Goal: Check status: Check status

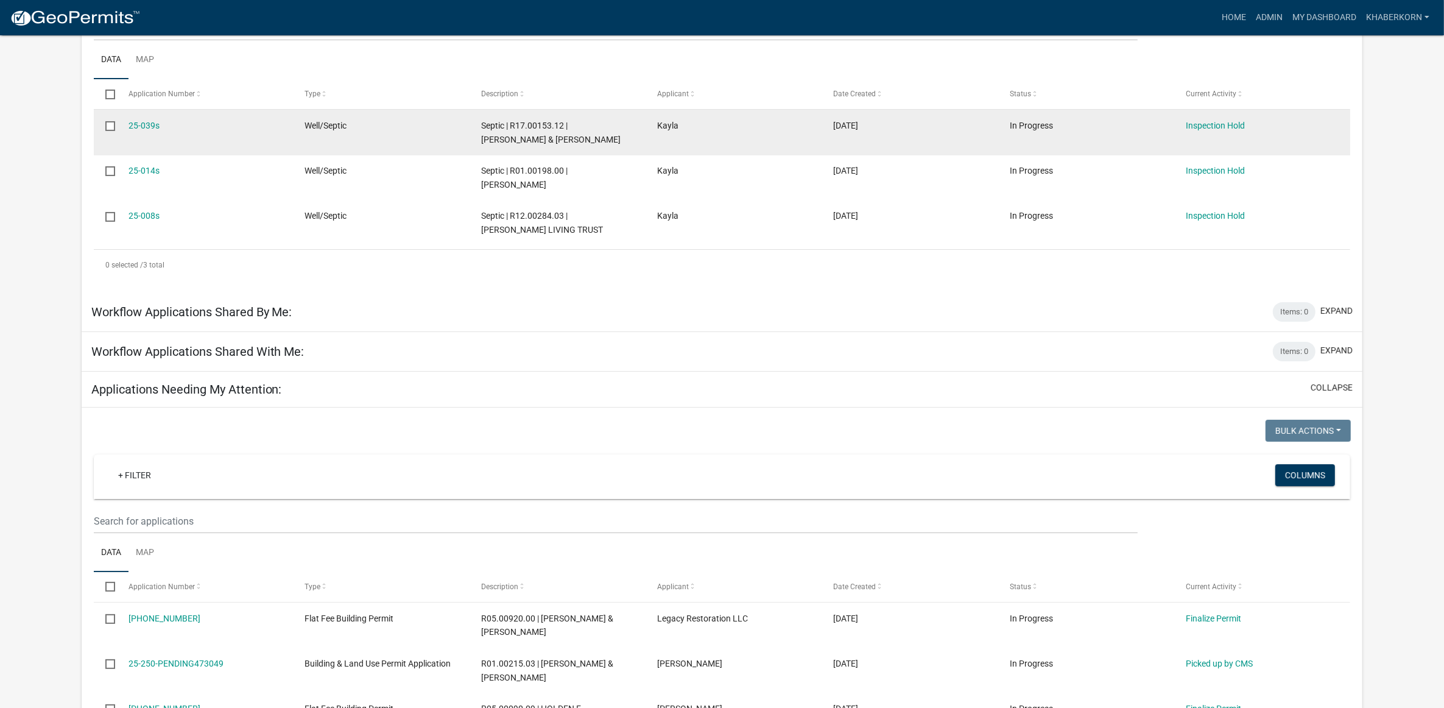
scroll to position [381, 0]
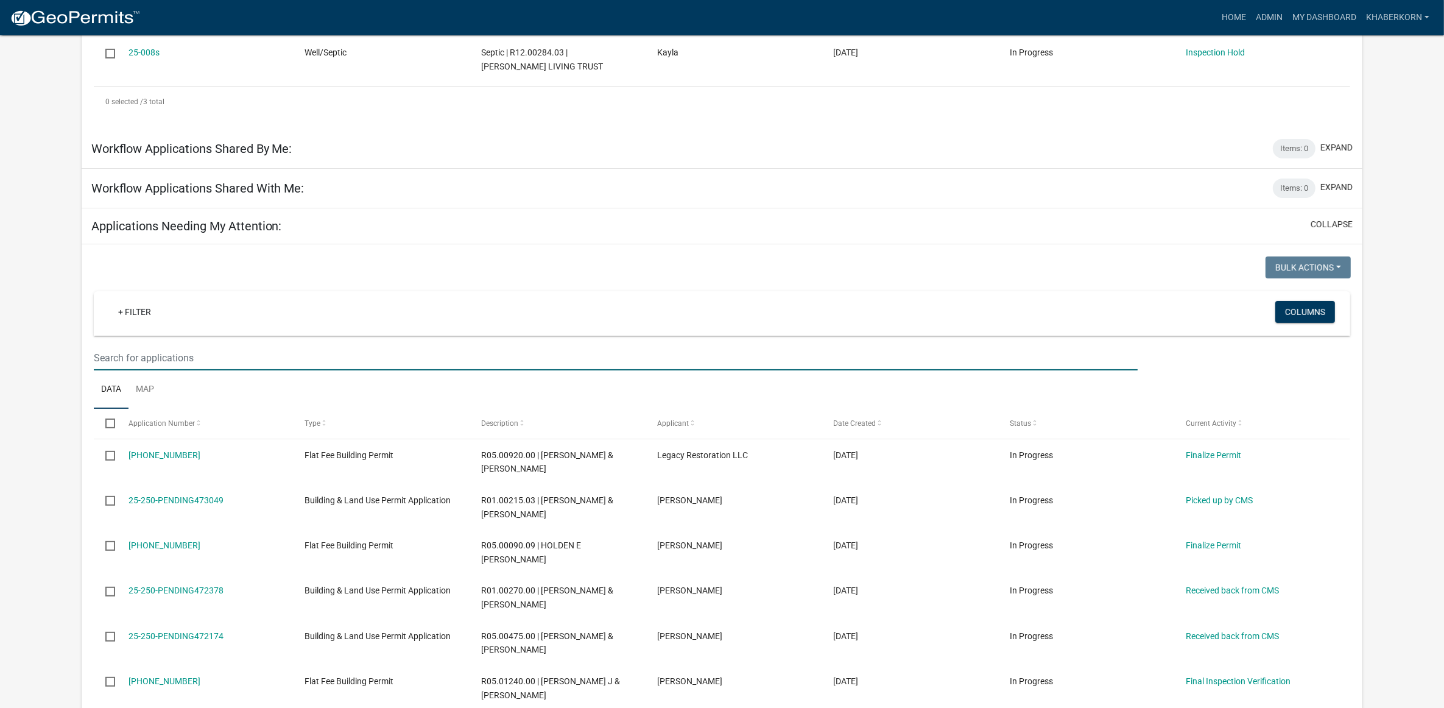
click at [160, 364] on input "text" at bounding box center [616, 357] width 1044 height 25
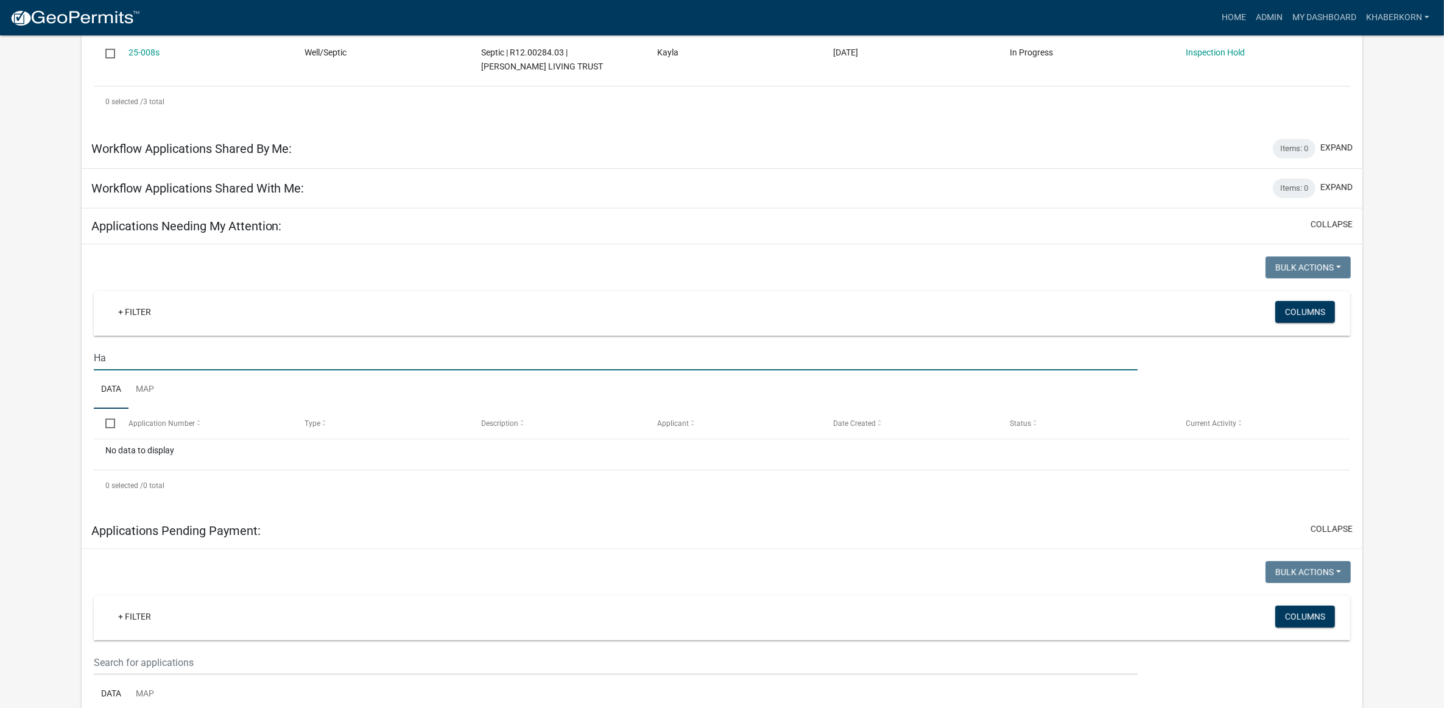
type input "H"
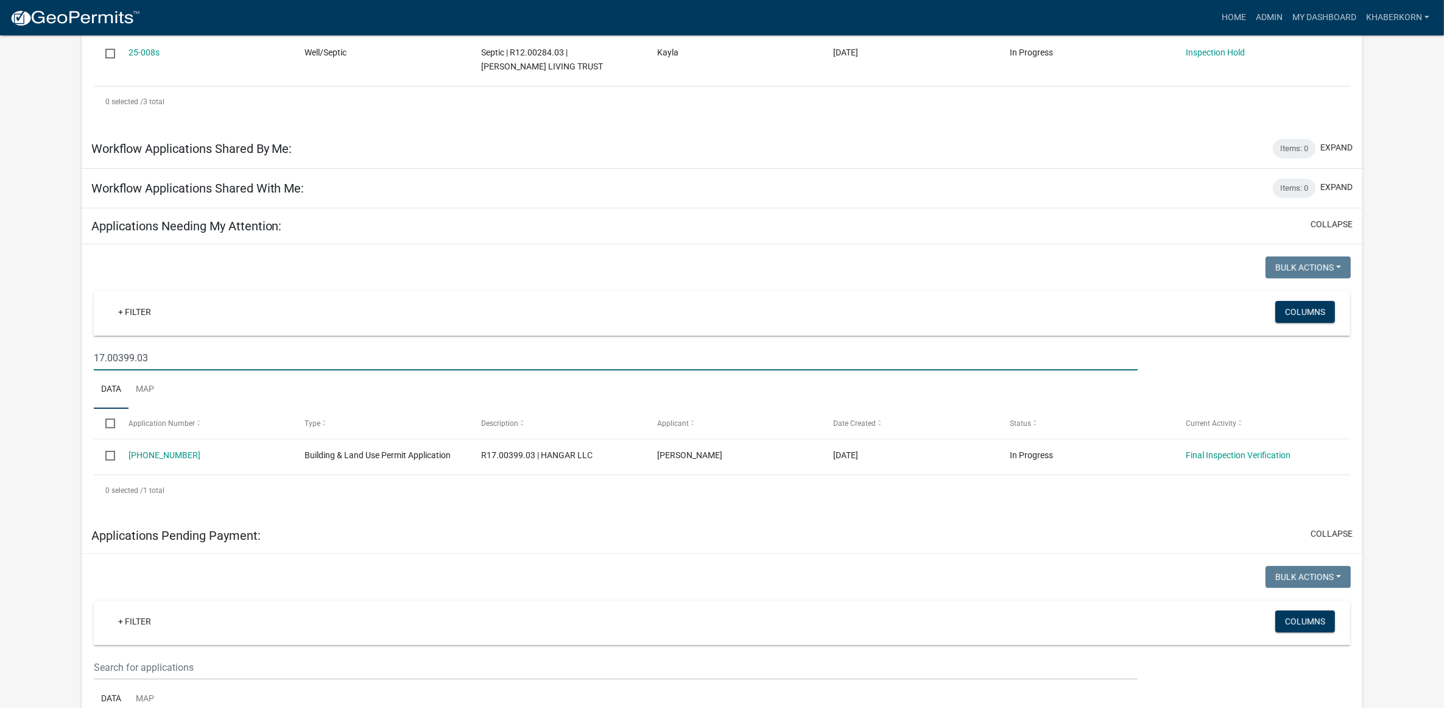
type input "17.00399.03"
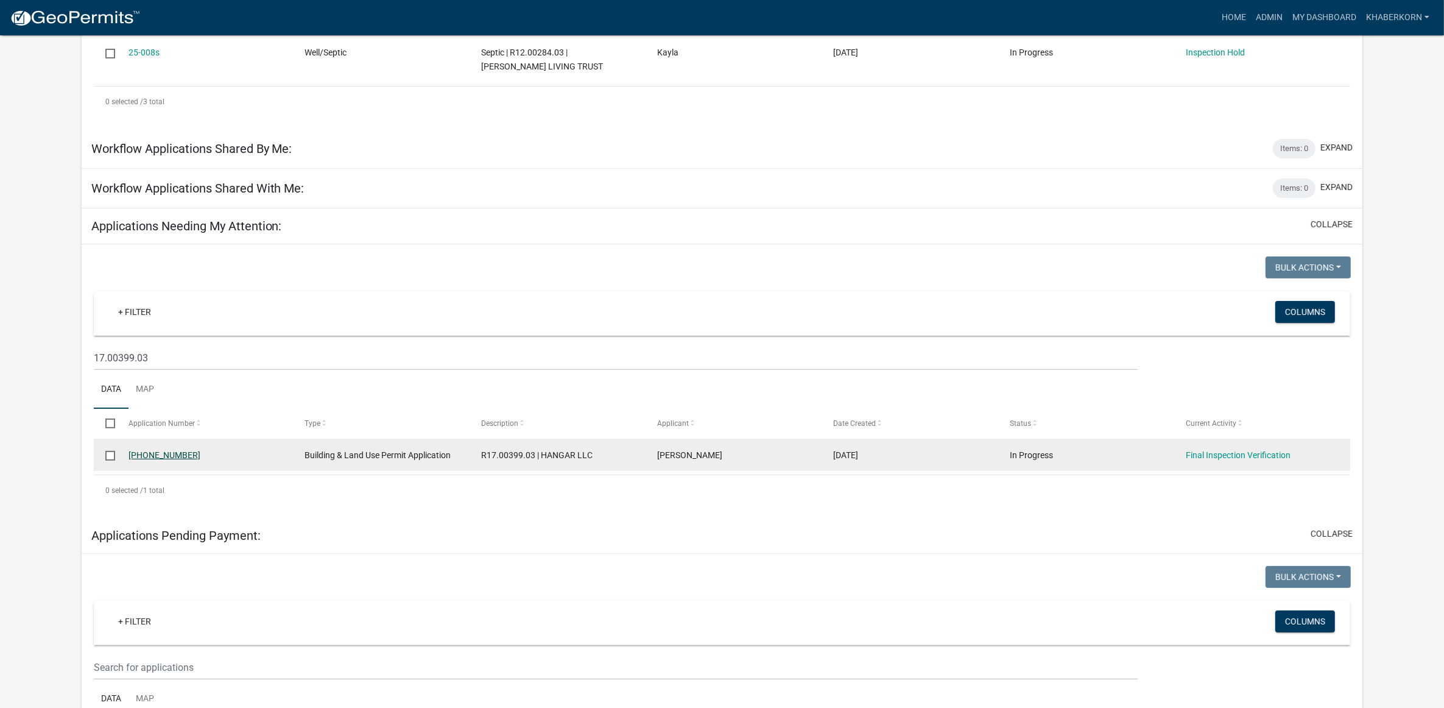
click at [156, 457] on link "[PHONE_NUMBER]" at bounding box center [164, 455] width 72 height 10
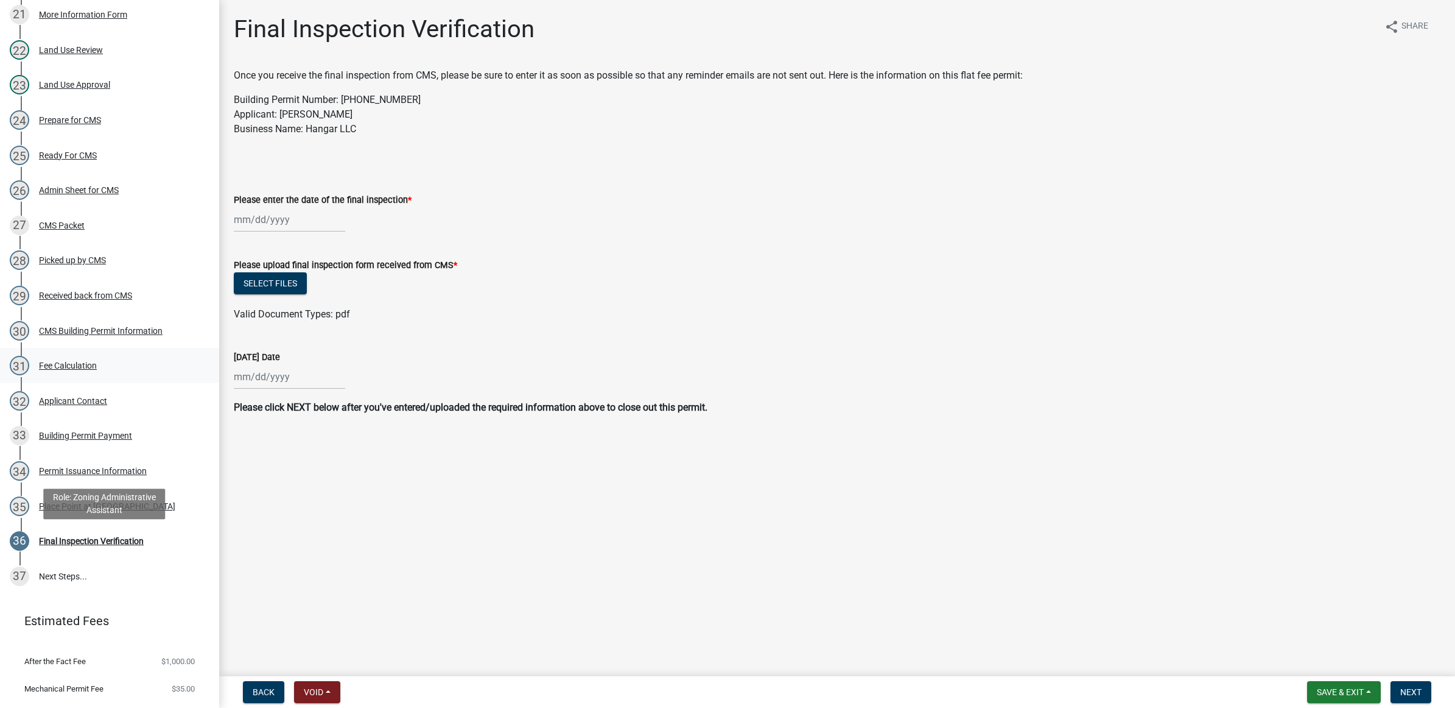
scroll to position [1066, 0]
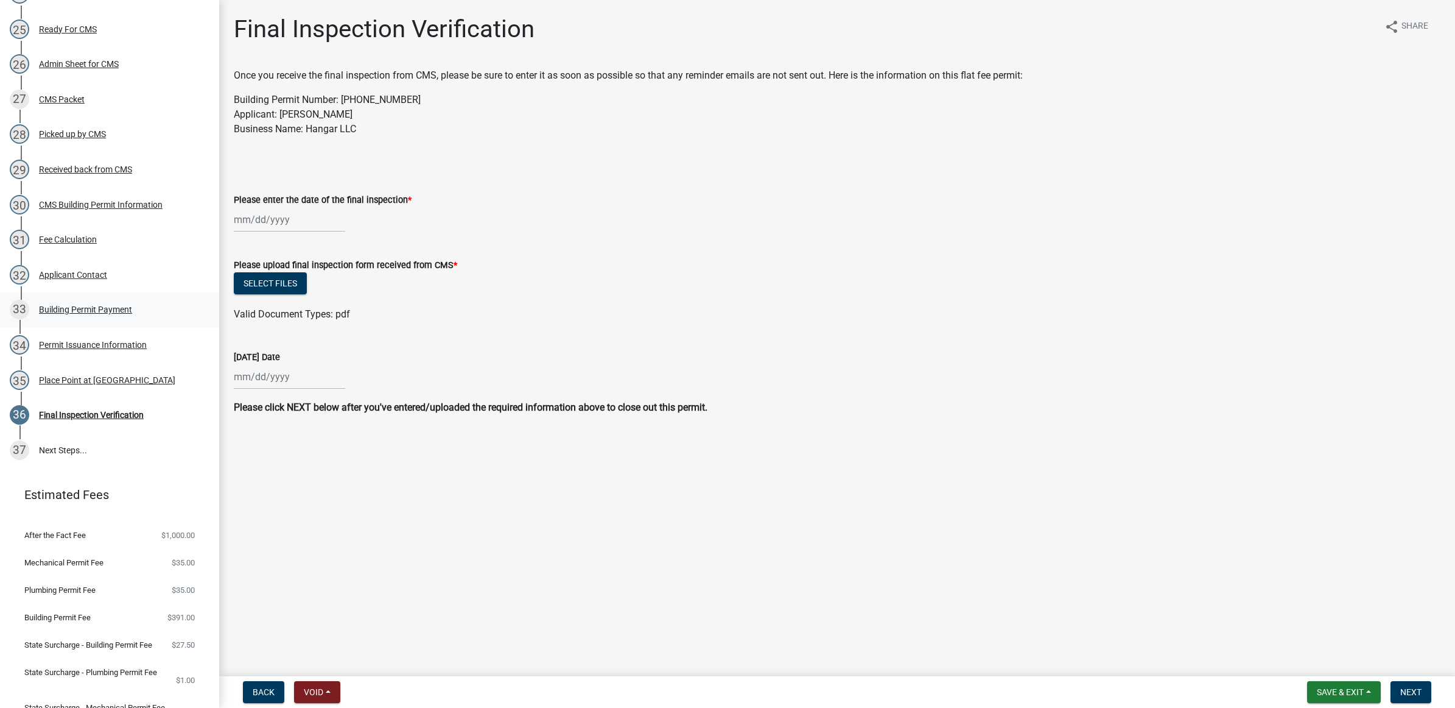
click at [82, 302] on div "33 Building Permit Payment" at bounding box center [105, 309] width 190 height 19
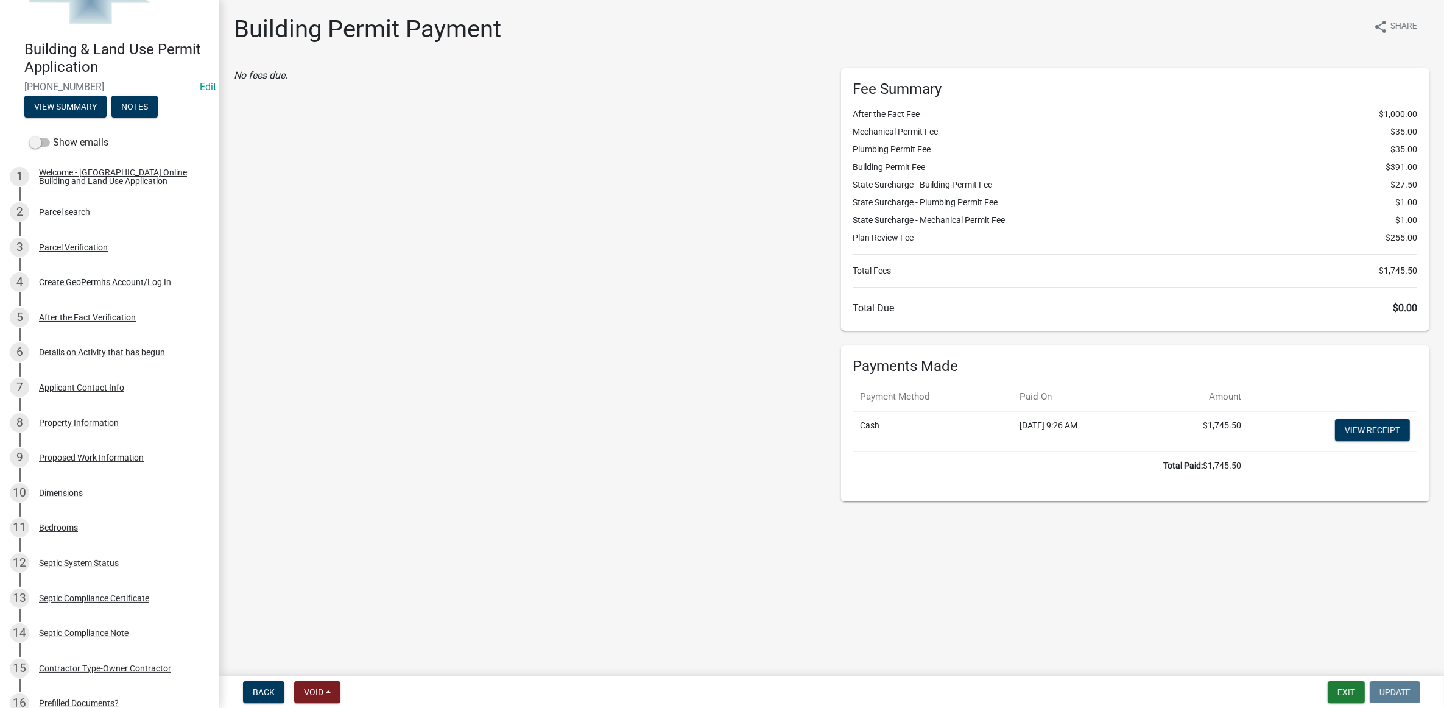
scroll to position [0, 0]
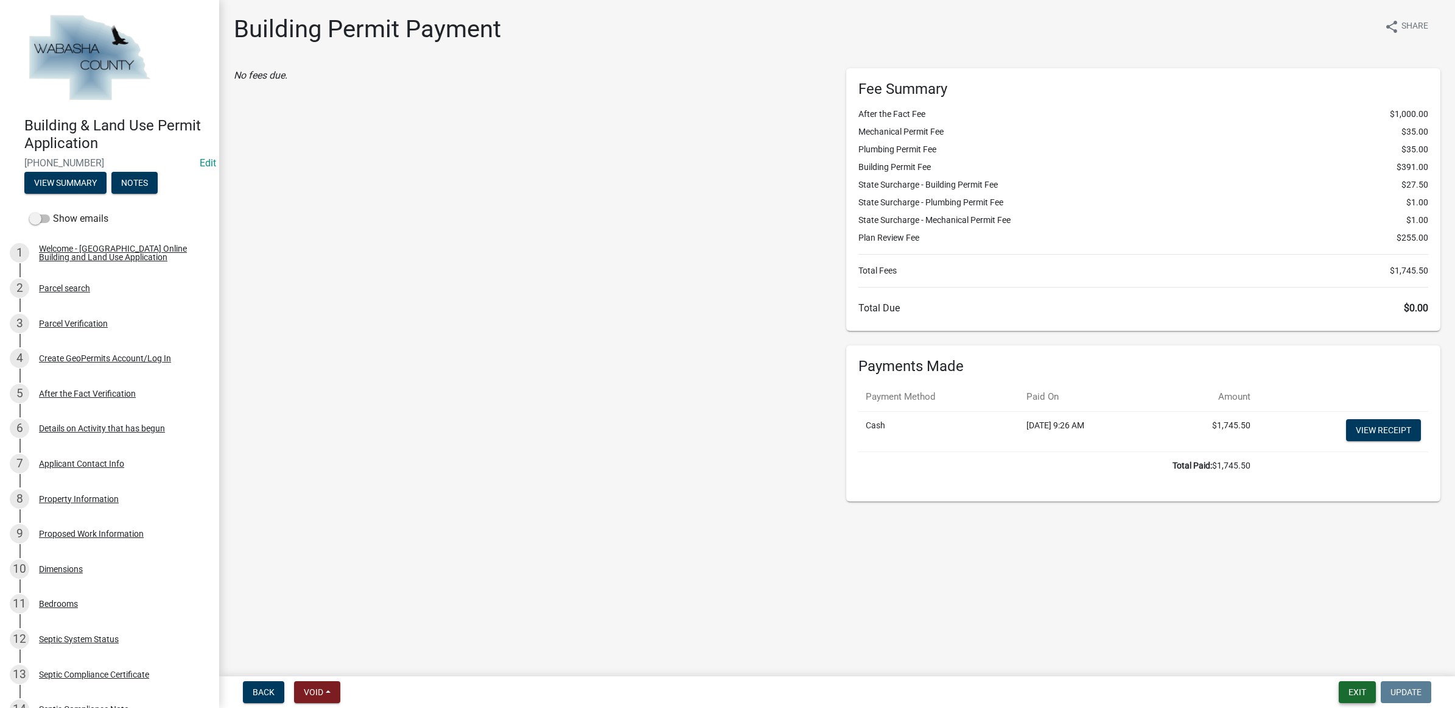
click at [1355, 686] on button "Exit" at bounding box center [1357, 692] width 37 height 22
